Goal: Transaction & Acquisition: Purchase product/service

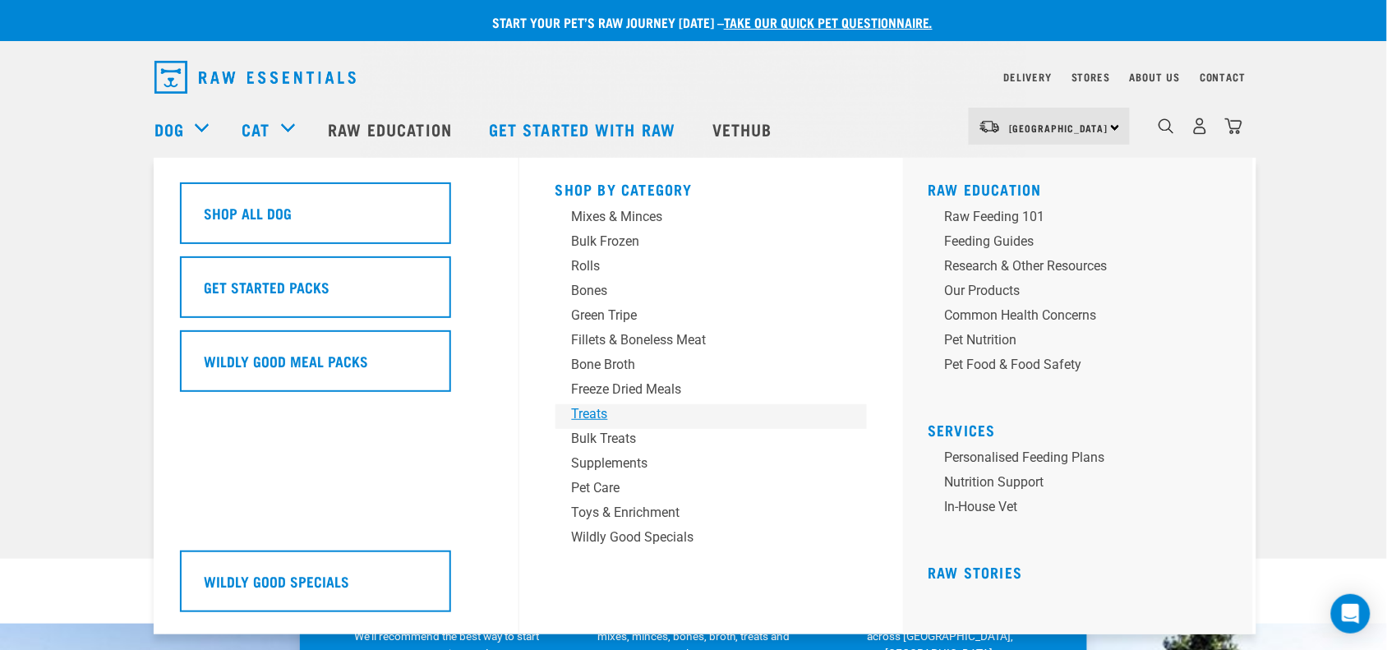
click at [662, 424] on link "Treats" at bounding box center [712, 416] width 312 height 25
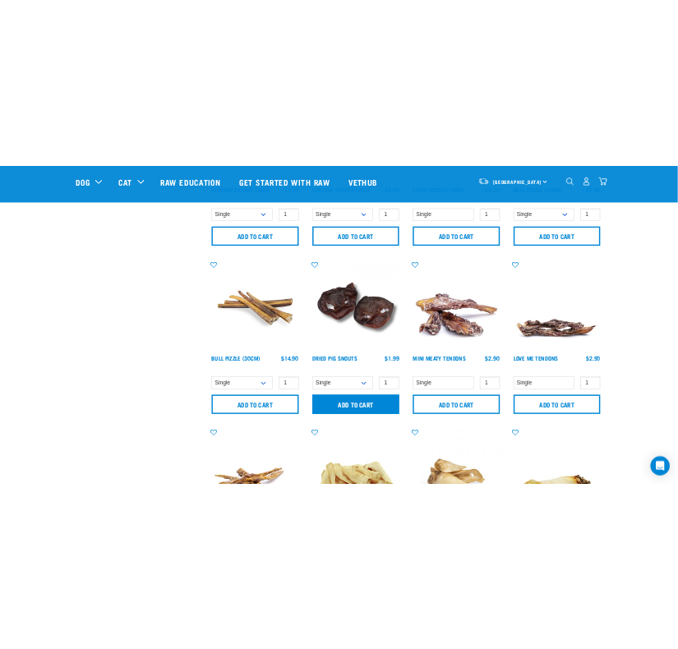
scroll to position [616, 0]
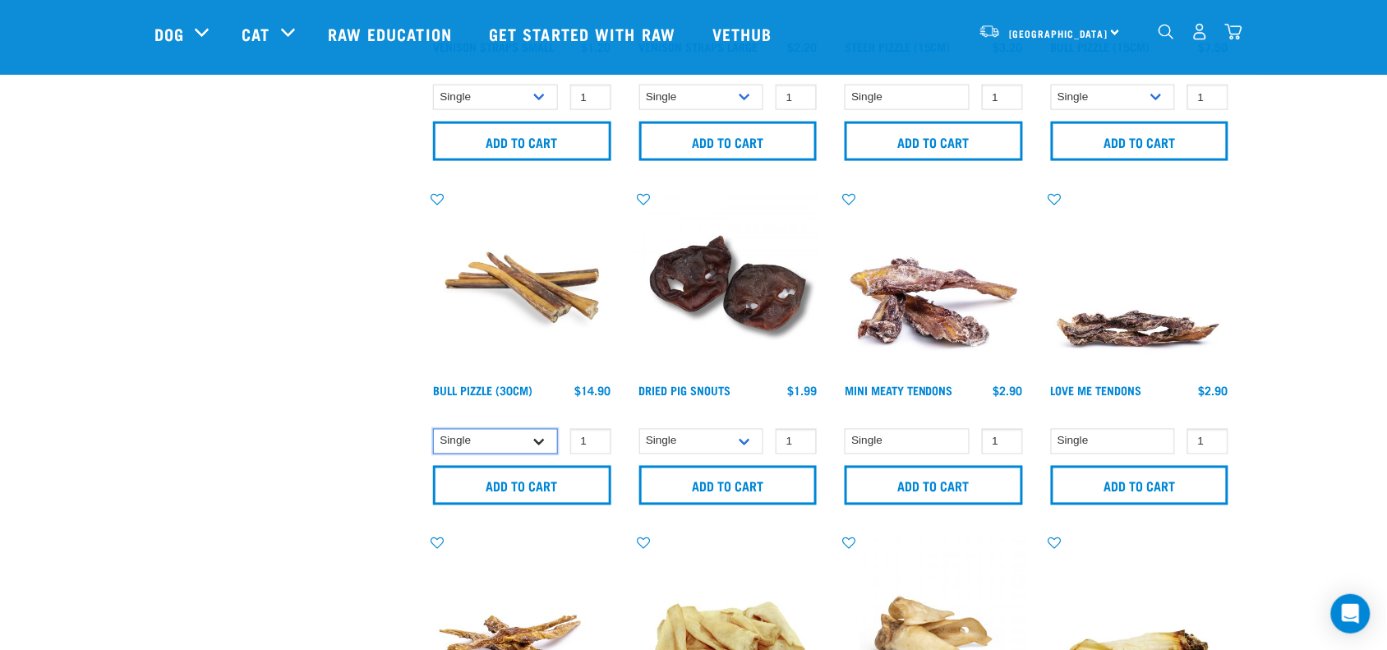
click at [547, 440] on select "Single 10 per pack" at bounding box center [495, 441] width 125 height 25
select select "682002"
click at [433, 429] on select "Single 10 per pack" at bounding box center [495, 441] width 125 height 25
click at [511, 441] on select "Single 10 per pack" at bounding box center [495, 441] width 125 height 25
